Goal: Task Accomplishment & Management: Complete application form

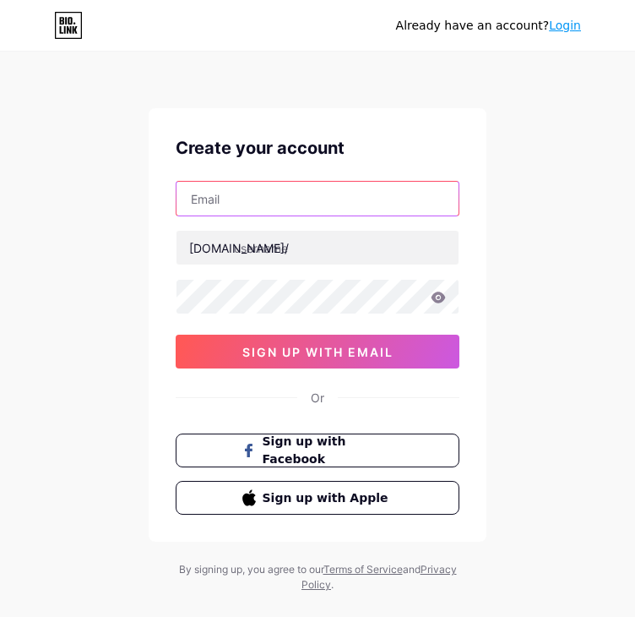
click at [324, 197] on input "text" at bounding box center [318, 199] width 282 height 34
type input "[PERSON_NAME][EMAIL_ADDRESS][PERSON_NAME][DOMAIN_NAME]"
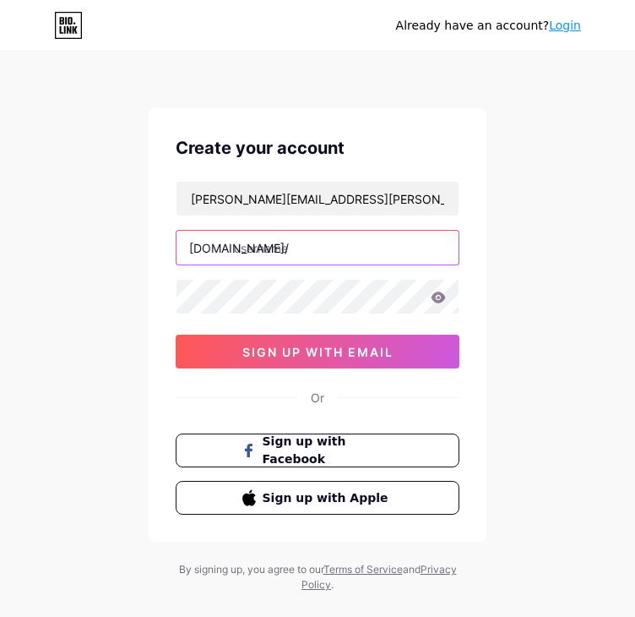
click at [309, 251] on input "text" at bounding box center [318, 248] width 282 height 34
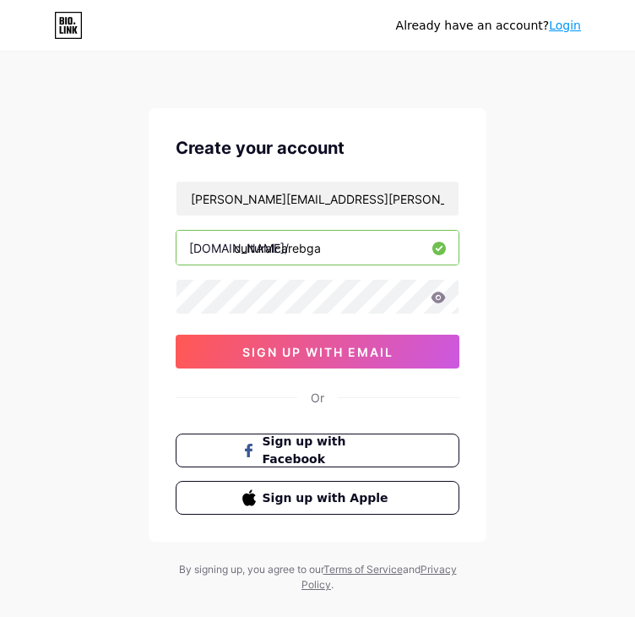
type input "culturalcarebga"
click at [444, 296] on icon at bounding box center [439, 297] width 14 height 11
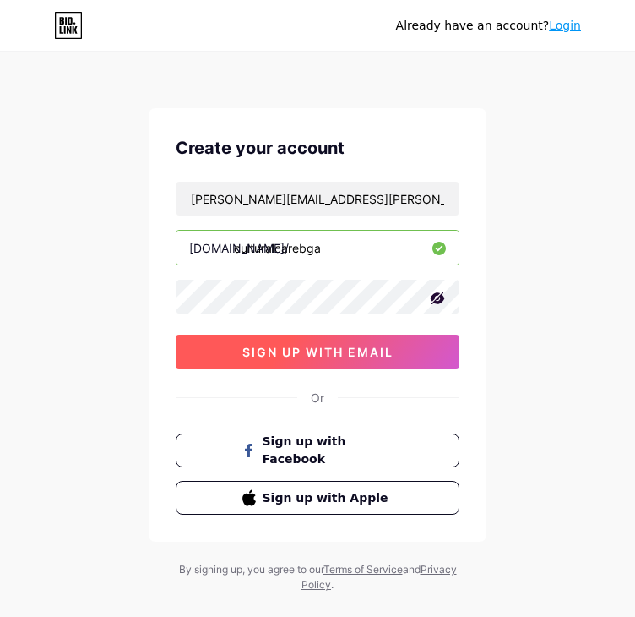
click at [304, 348] on span "sign up with email" at bounding box center [318, 352] width 151 height 14
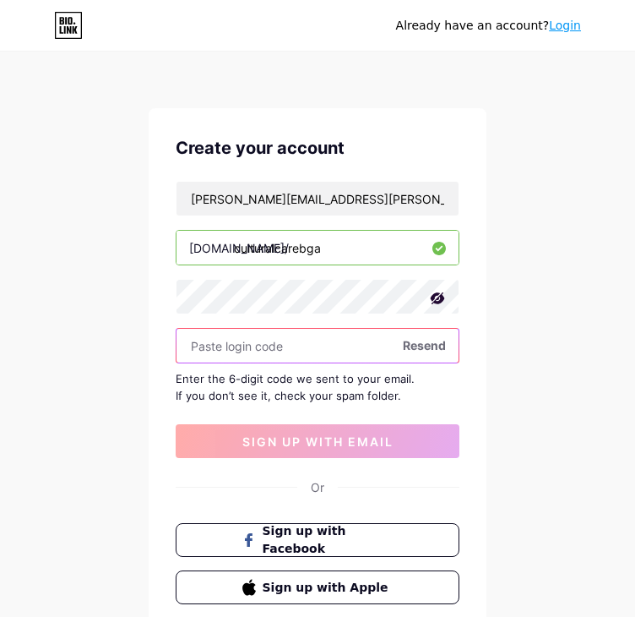
paste input "374190"
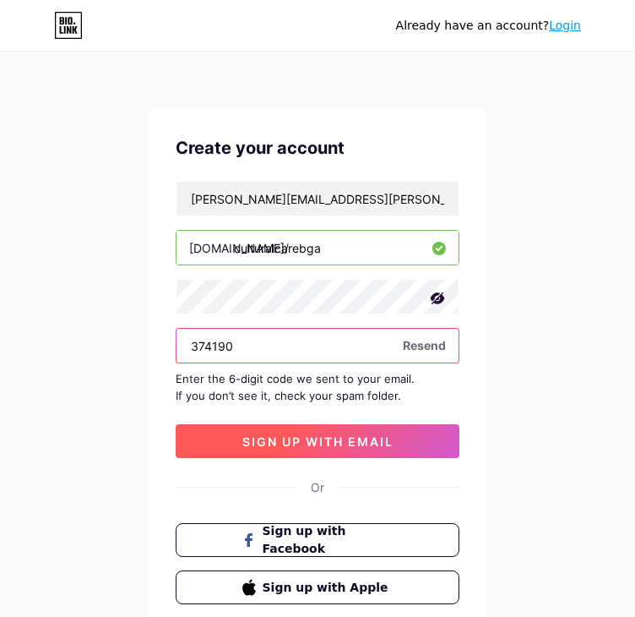
type input "374190"
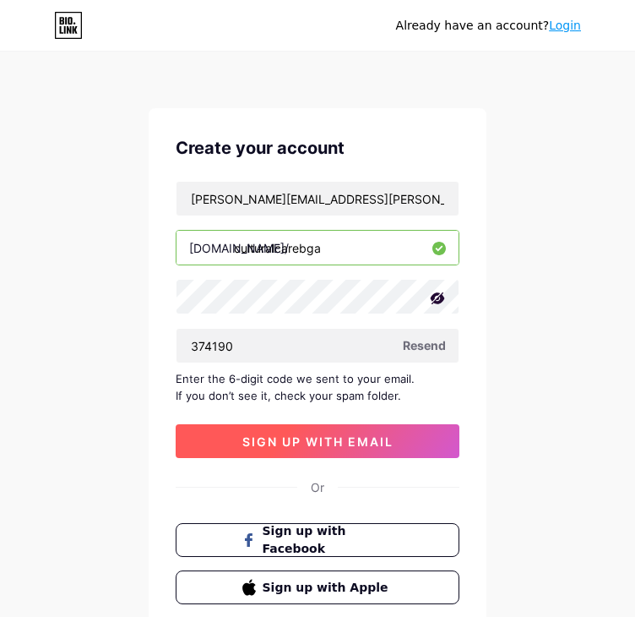
click at [297, 444] on span "sign up with email" at bounding box center [318, 441] width 151 height 14
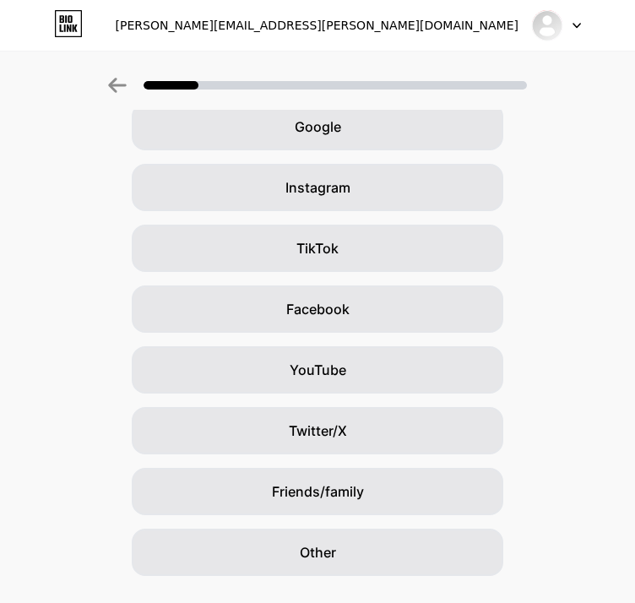
scroll to position [125, 0]
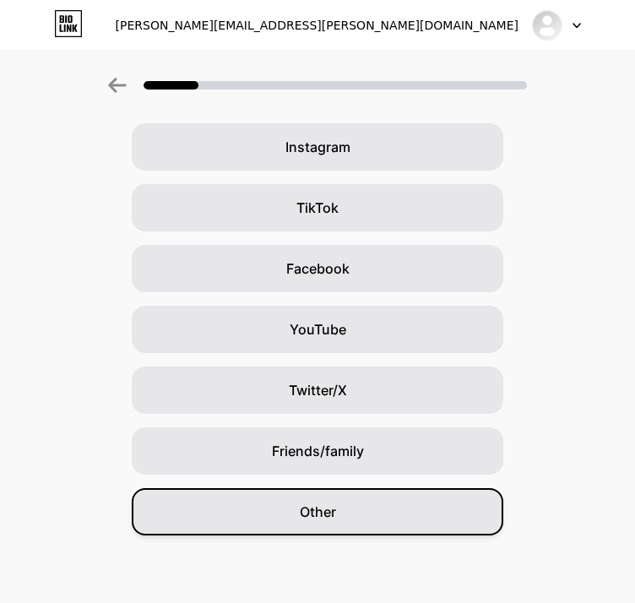
click at [328, 513] on span "Other" at bounding box center [318, 512] width 36 height 20
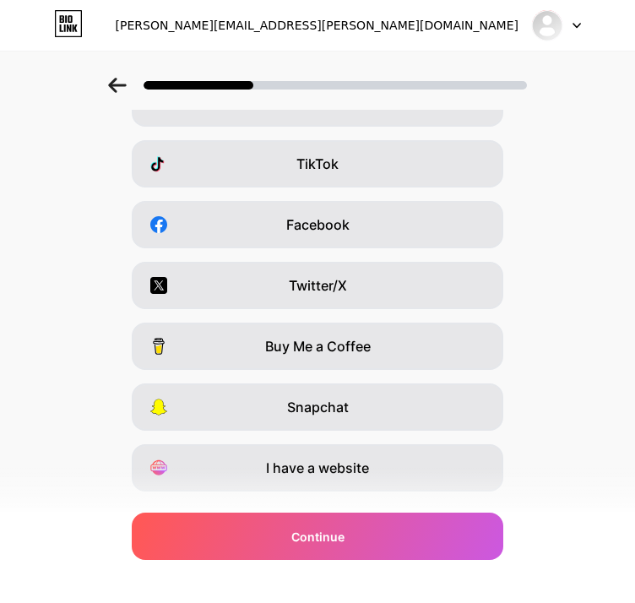
scroll to position [210, 0]
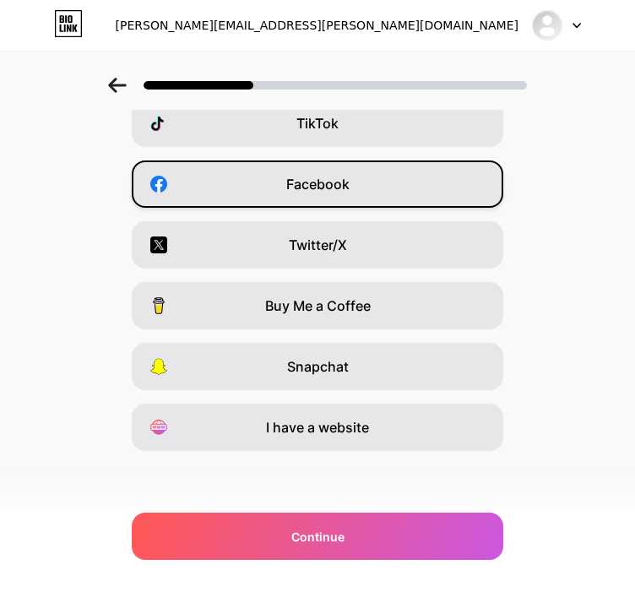
click at [293, 183] on span "Facebook" at bounding box center [317, 184] width 63 height 20
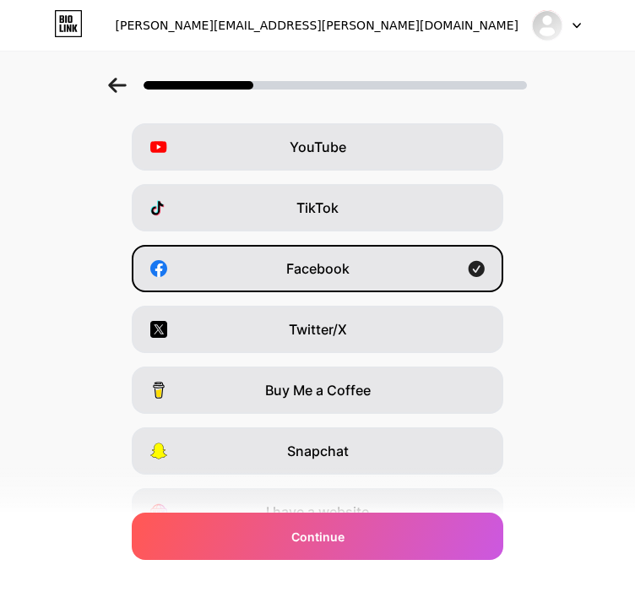
scroll to position [0, 0]
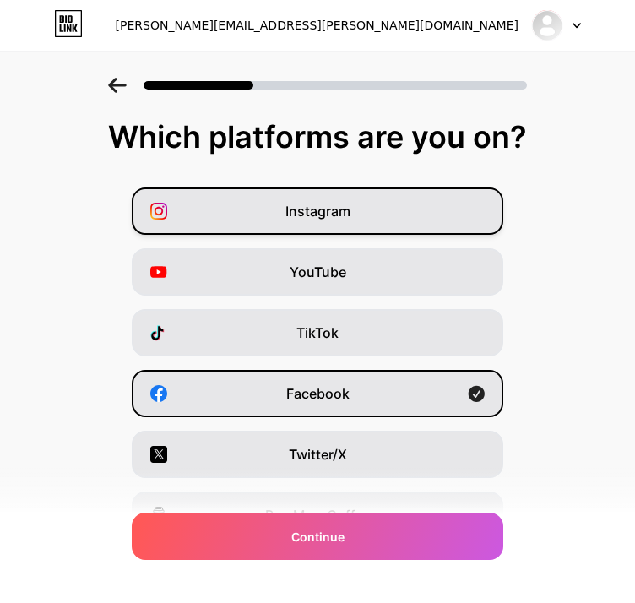
click at [299, 219] on span "Instagram" at bounding box center [318, 211] width 65 height 20
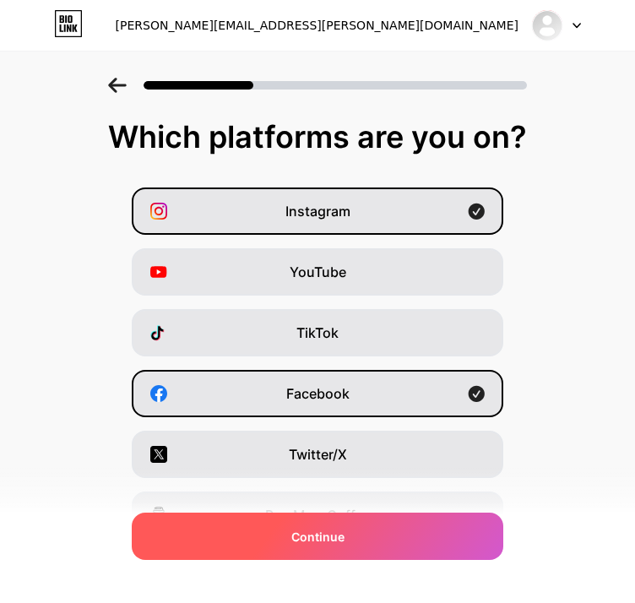
click at [321, 536] on span "Continue" at bounding box center [318, 537] width 53 height 18
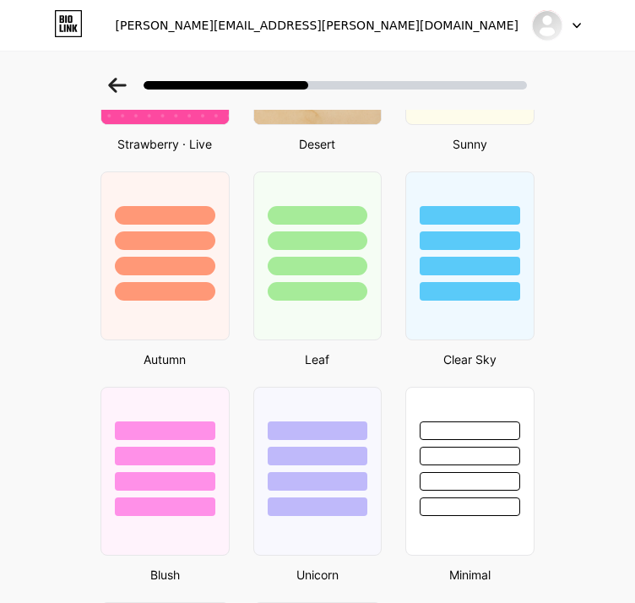
scroll to position [1183, 0]
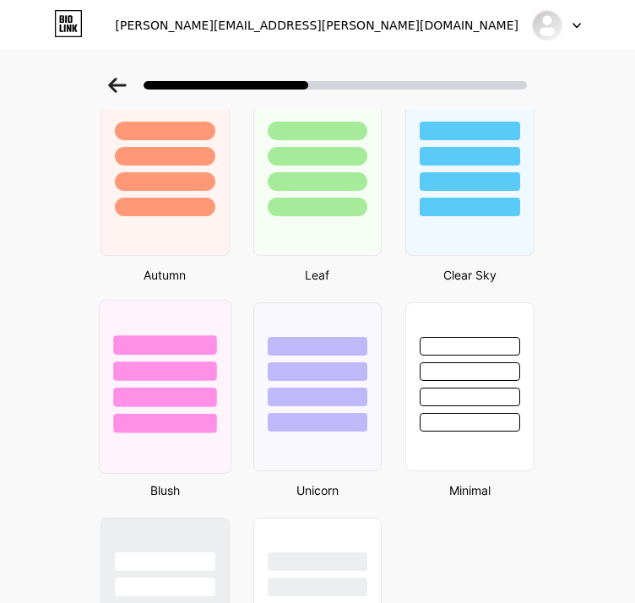
click at [159, 389] on div at bounding box center [164, 397] width 103 height 19
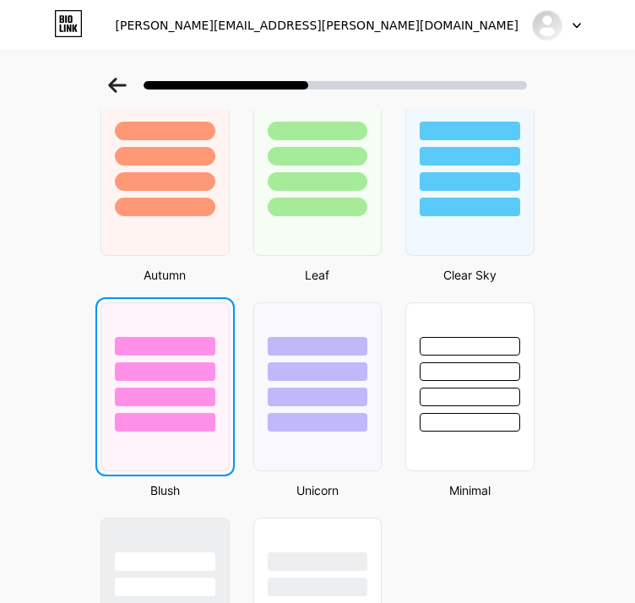
scroll to position [0, 0]
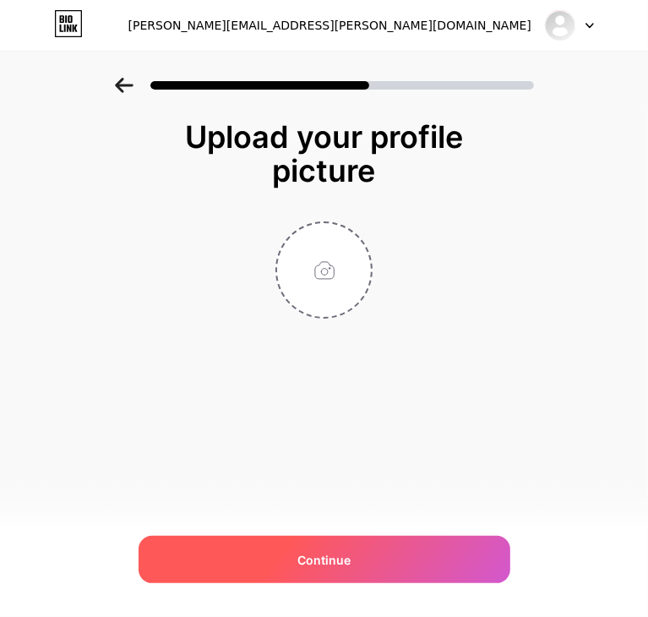
click at [326, 557] on span "Continue" at bounding box center [323, 560] width 53 height 18
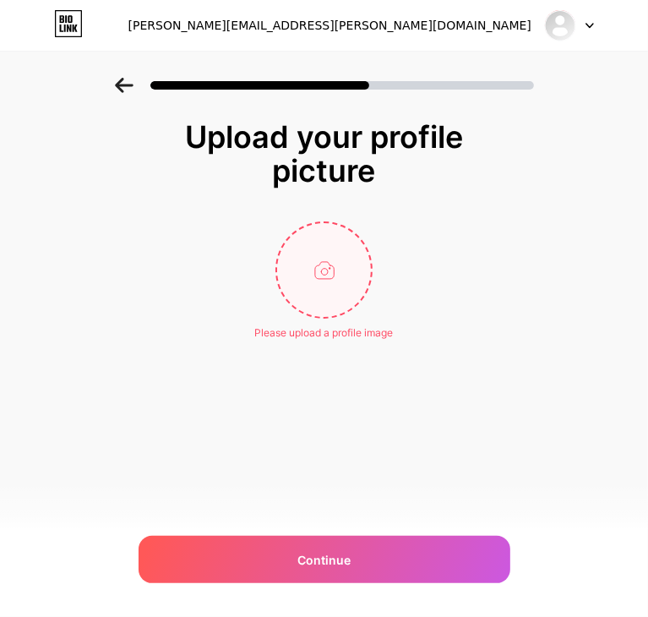
click at [317, 285] on input "file" at bounding box center [324, 270] width 94 height 94
type input "C:\fakepath\Banner campus 2025_page-0001.jpg"
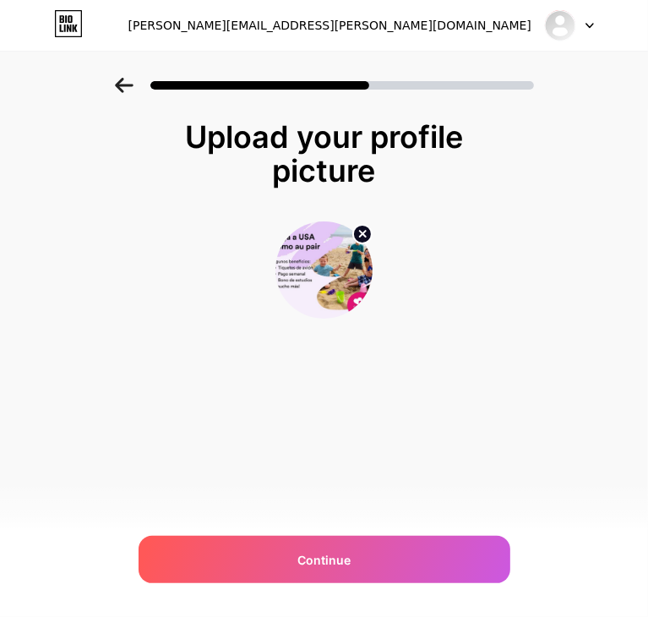
click at [324, 276] on img at bounding box center [323, 269] width 97 height 97
click at [367, 231] on circle at bounding box center [362, 234] width 19 height 19
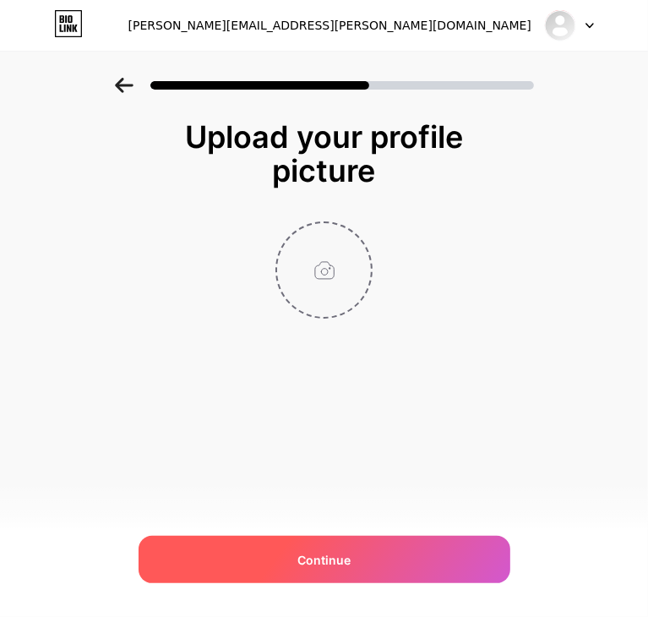
click at [329, 552] on span "Continue" at bounding box center [323, 560] width 53 height 18
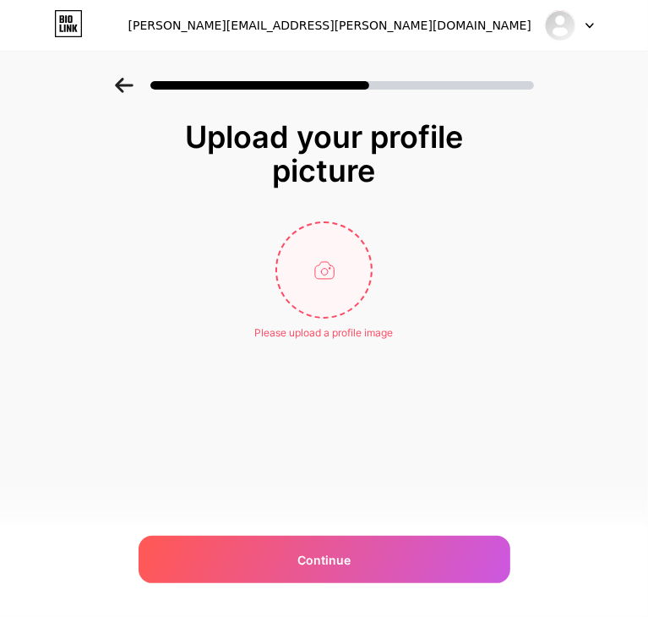
click at [332, 291] on input "file" at bounding box center [324, 270] width 94 height 94
type input "C:\fakepath\Doc2_page-0001.jpg"
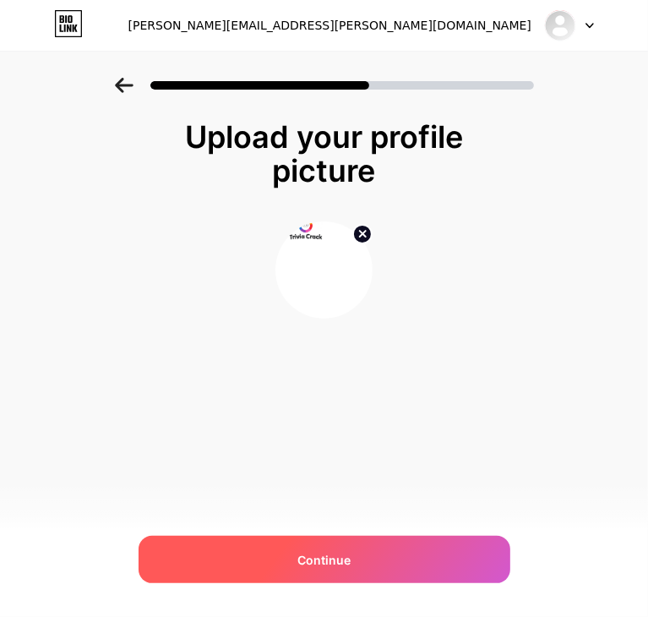
click at [338, 558] on span "Continue" at bounding box center [323, 560] width 53 height 18
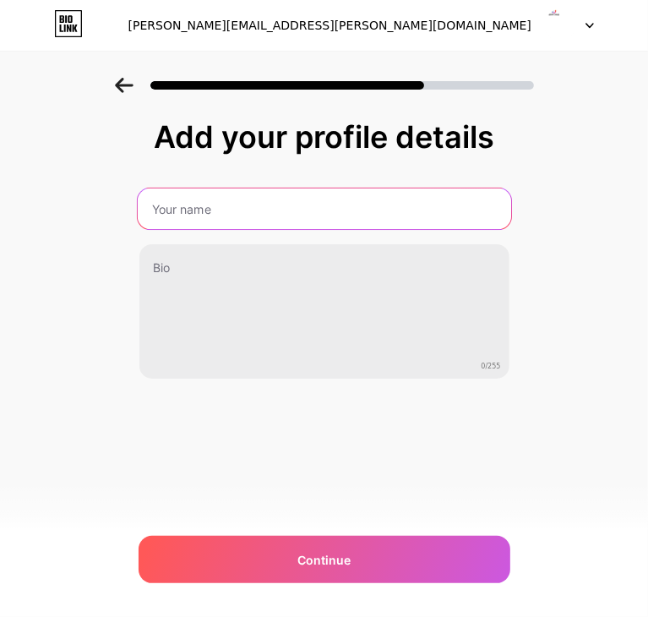
click at [194, 210] on input "text" at bounding box center [323, 208] width 373 height 41
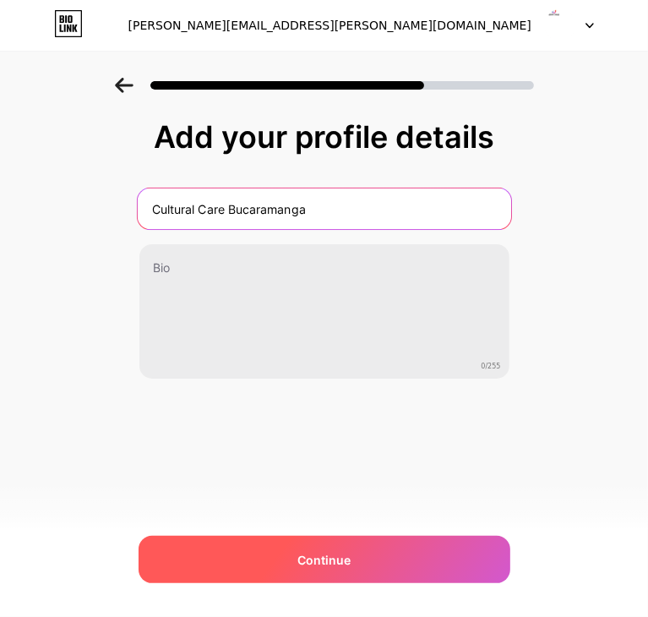
type input "Cultural Care Bucaramanga"
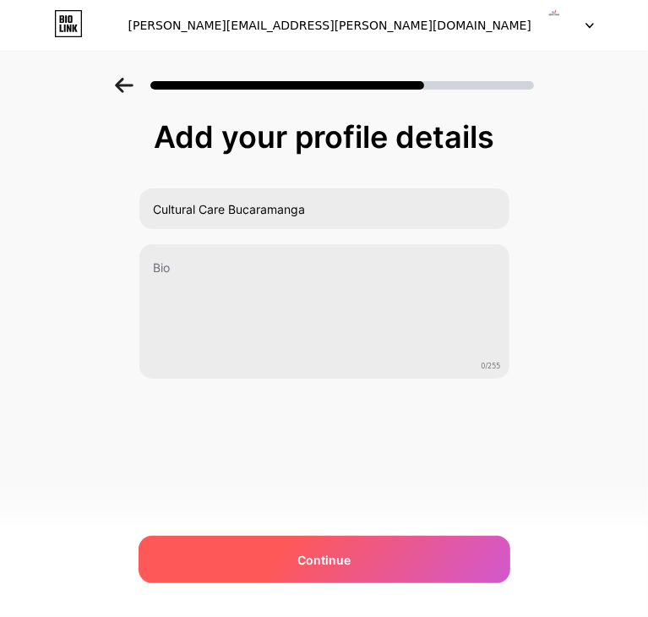
click at [309, 564] on span "Continue" at bounding box center [323, 560] width 53 height 18
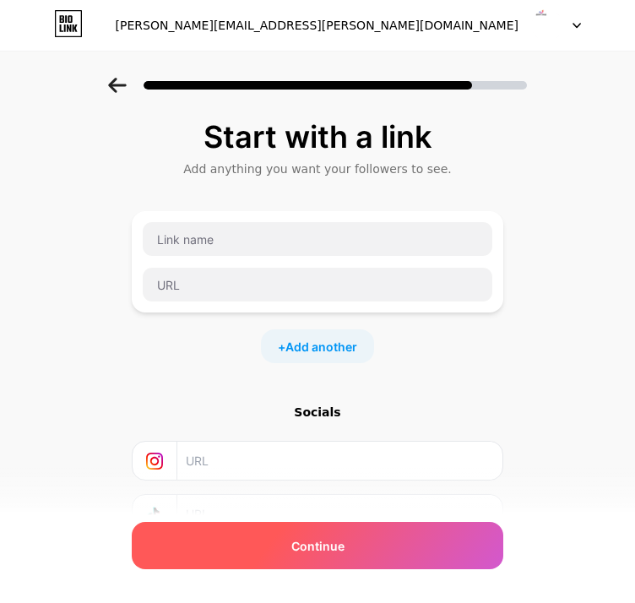
click at [314, 542] on span "Continue" at bounding box center [318, 546] width 53 height 18
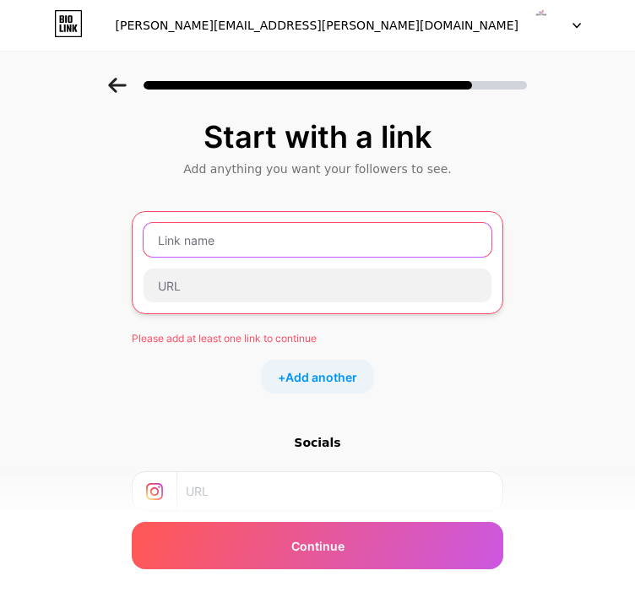
click at [204, 232] on input "text" at bounding box center [318, 240] width 348 height 34
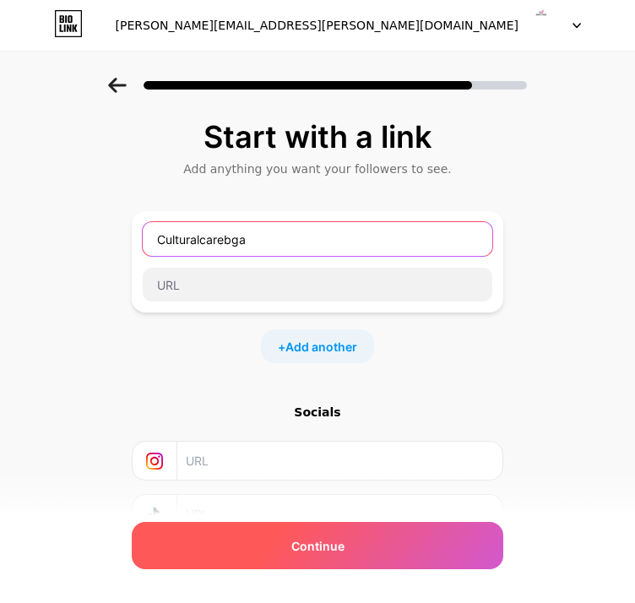
type input "Culturalcarebga"
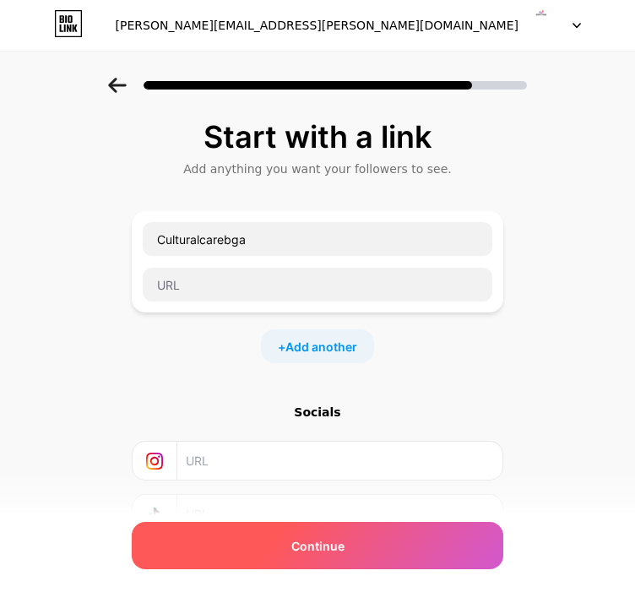
click at [322, 543] on span "Continue" at bounding box center [318, 546] width 53 height 18
